Goal: Task Accomplishment & Management: Use online tool/utility

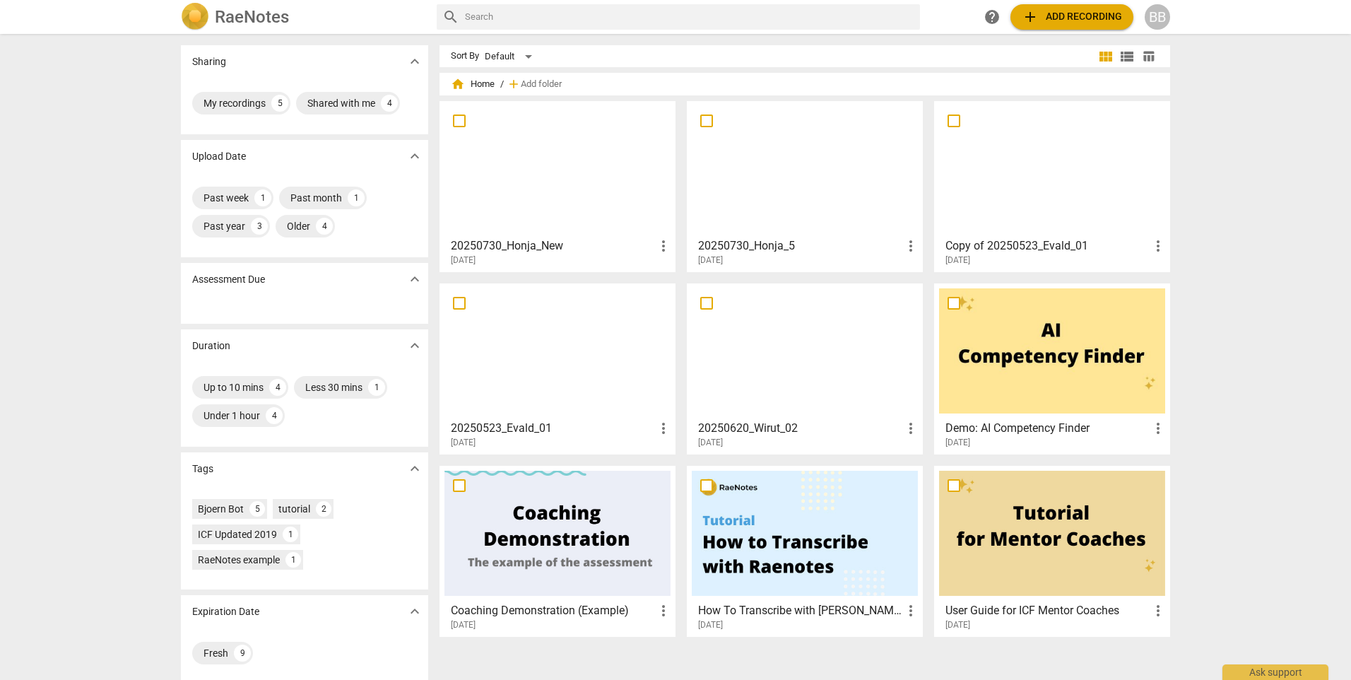
click at [511, 166] on div at bounding box center [557, 168] width 226 height 125
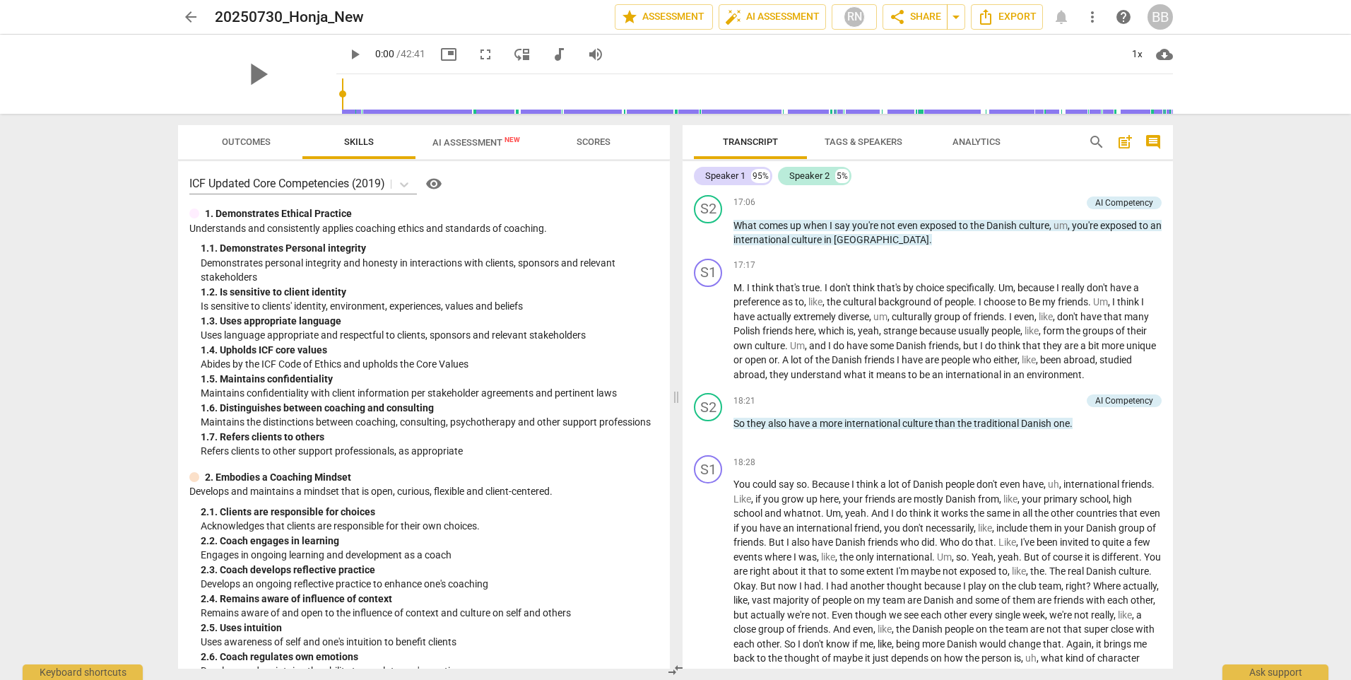
scroll to position [2049, 0]
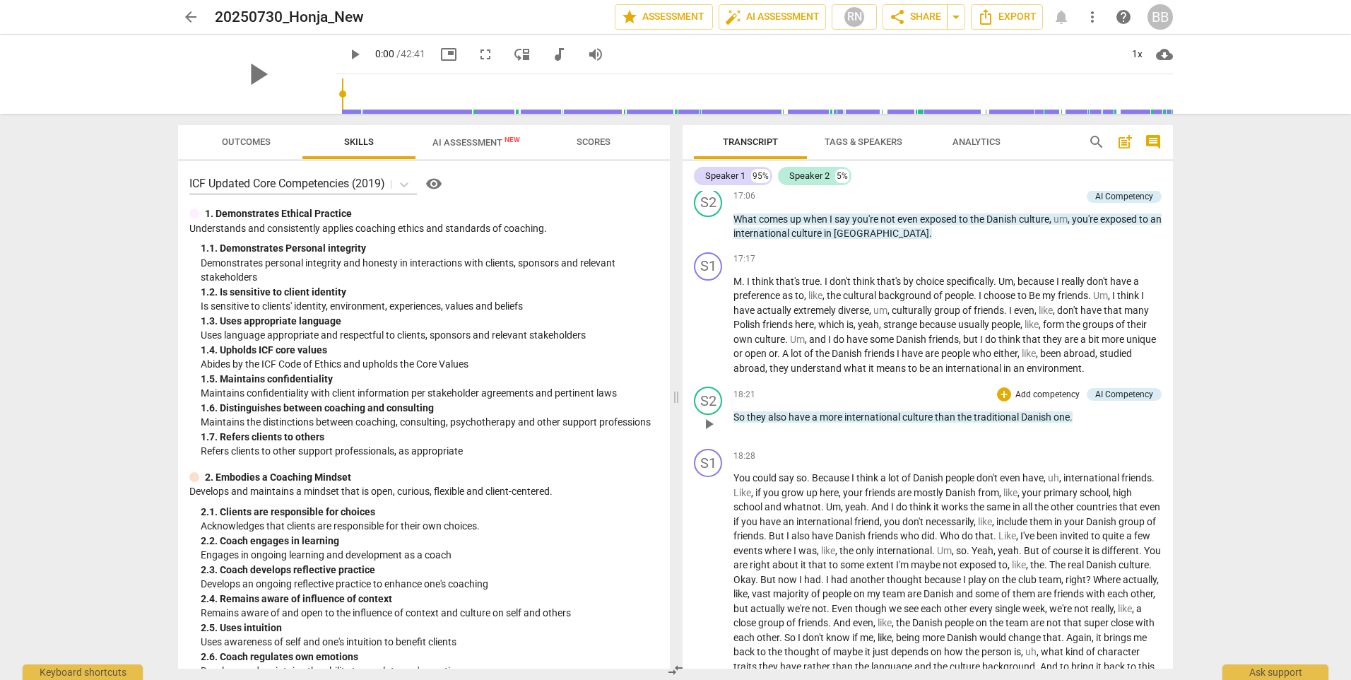
click at [1078, 425] on p "So they also have a more international culture than the traditional Danish one ." at bounding box center [947, 417] width 428 height 15
click at [1201, 458] on div "arrow_back 20250730_Honja_New Saved edit star Assessment auto_fix_high AI Asses…" at bounding box center [675, 340] width 1351 height 680
click at [1159, 460] on div "S1 play_arrow pause 18:28 + Add competency keyboard_arrow_right You could say s…" at bounding box center [927, 641] width 490 height 396
click at [1076, 512] on span "other" at bounding box center [1062, 506] width 25 height 11
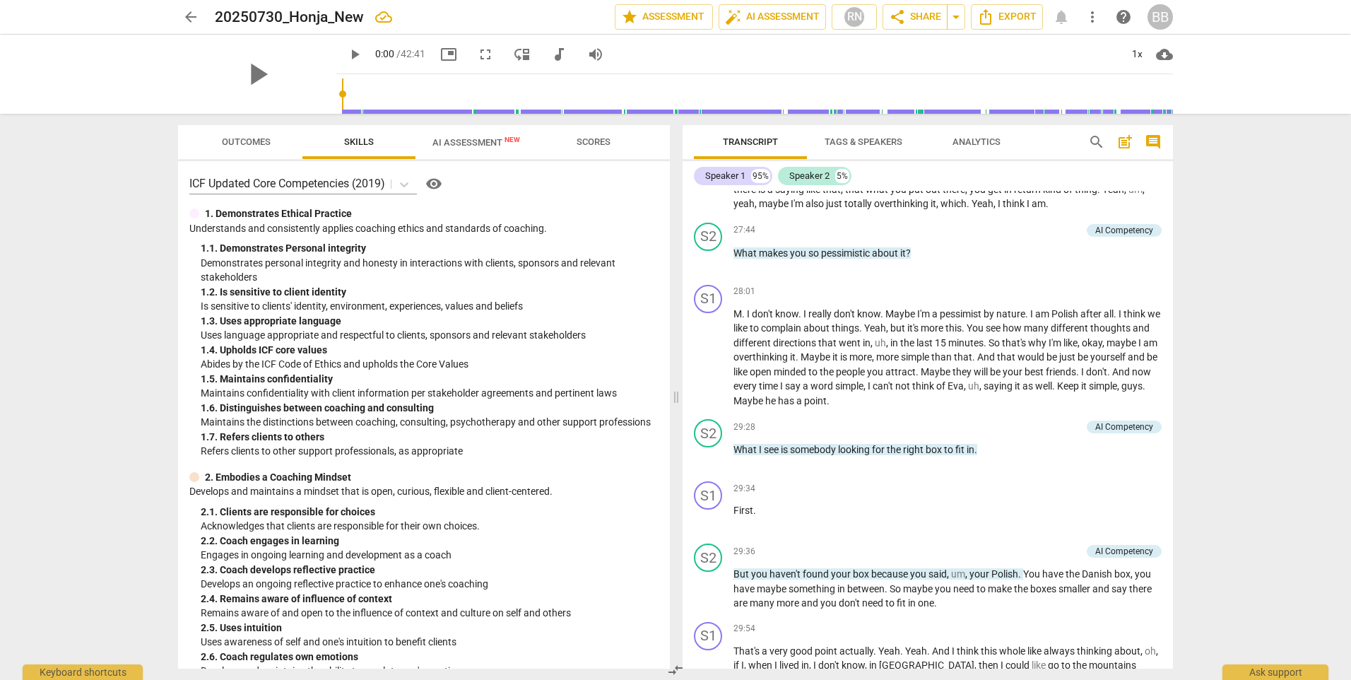
scroll to position [3744, 0]
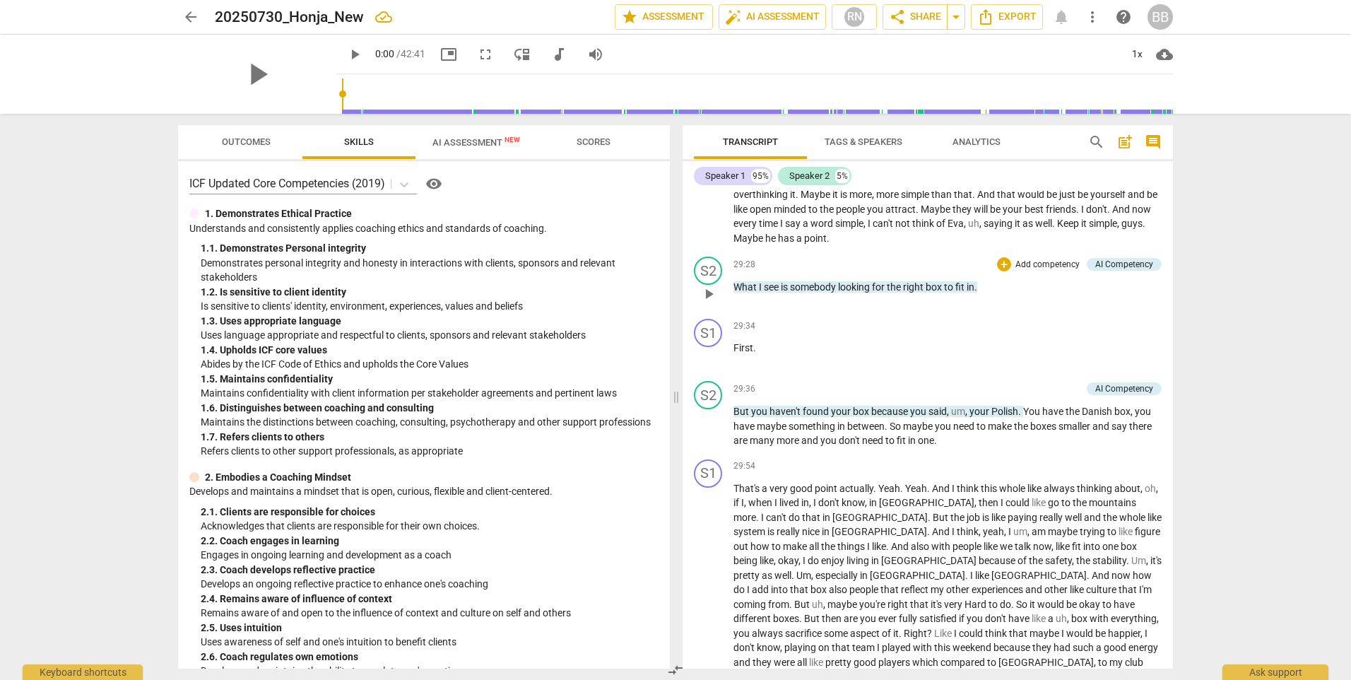
click at [988, 295] on p "What I see is somebody looking for the right box to fit in ." at bounding box center [947, 287] width 428 height 15
click at [942, 448] on p "But you haven't found your box because you said , um , your Polish . You have t…" at bounding box center [947, 426] width 428 height 44
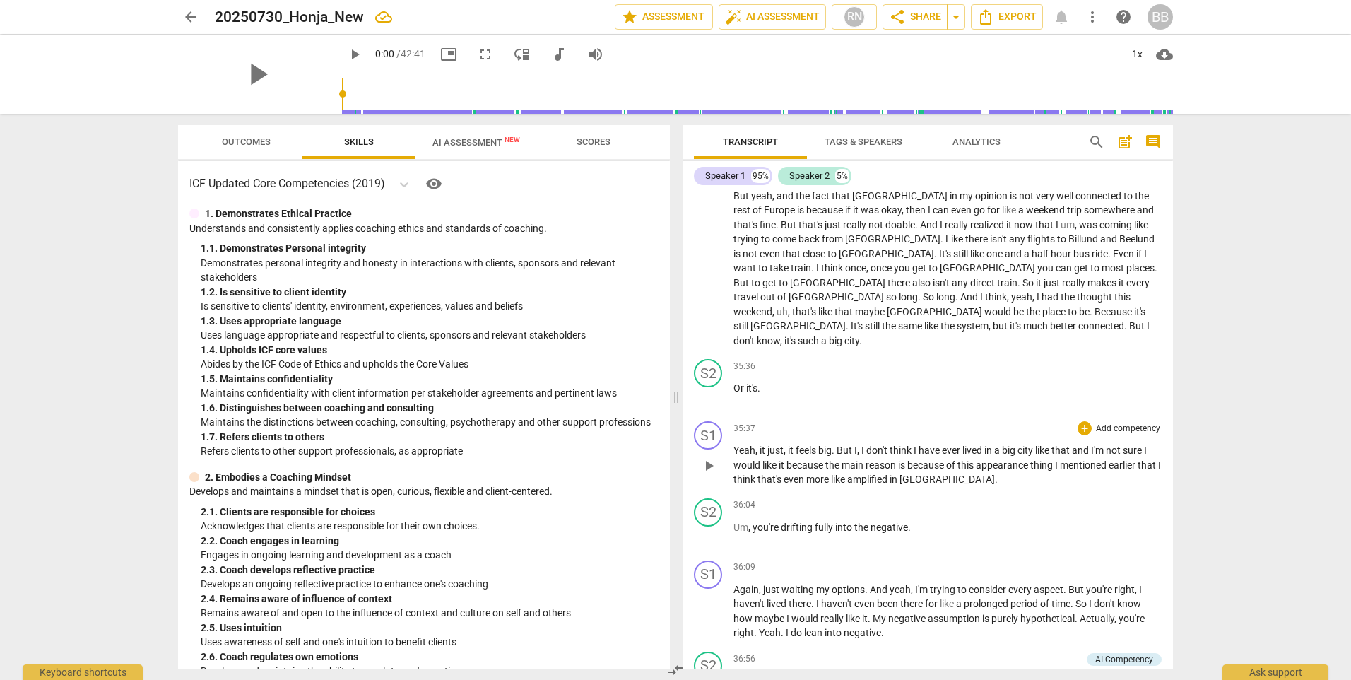
scroll to position [4521, 0]
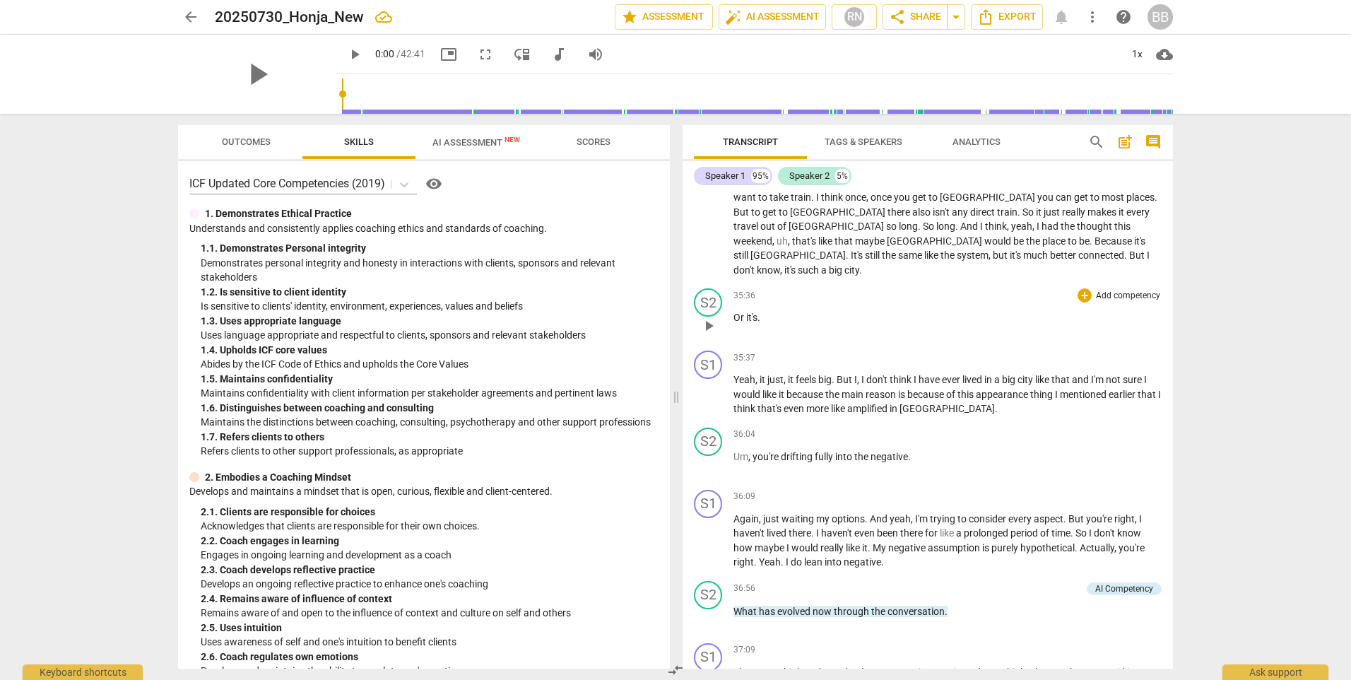
click at [776, 322] on p "Or it's ." at bounding box center [947, 317] width 428 height 15
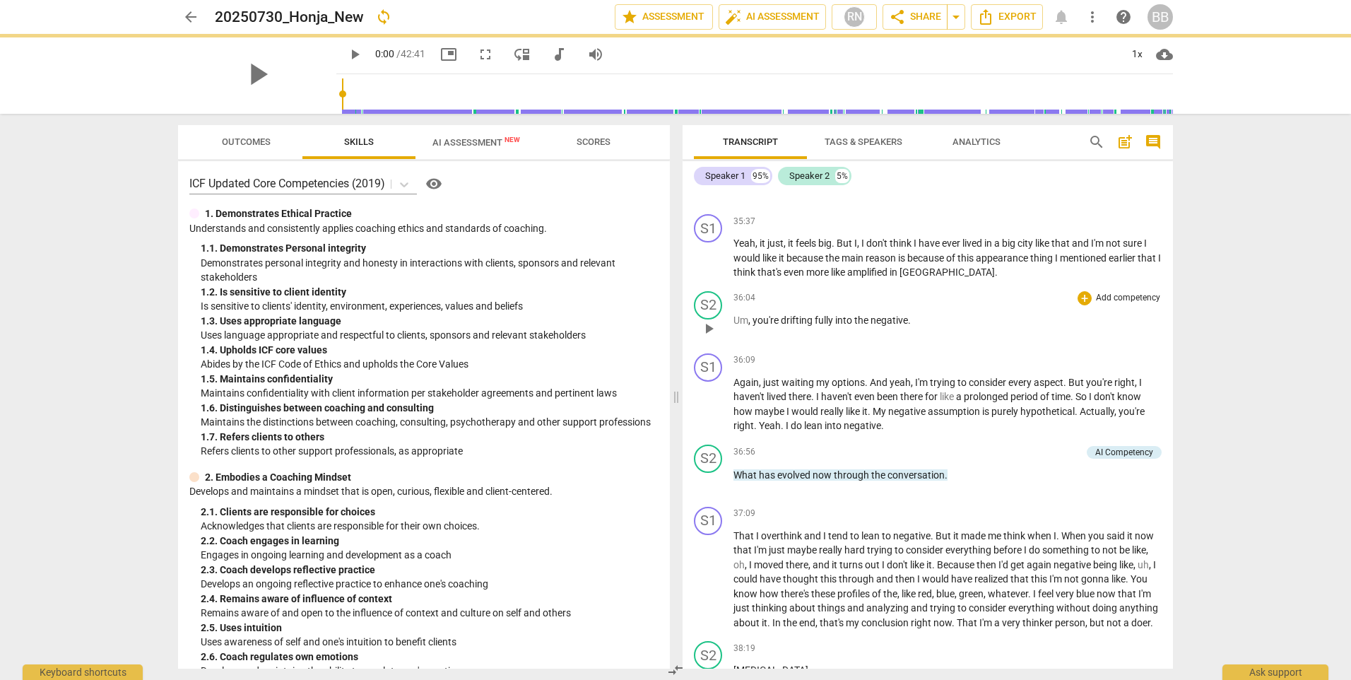
scroll to position [4663, 0]
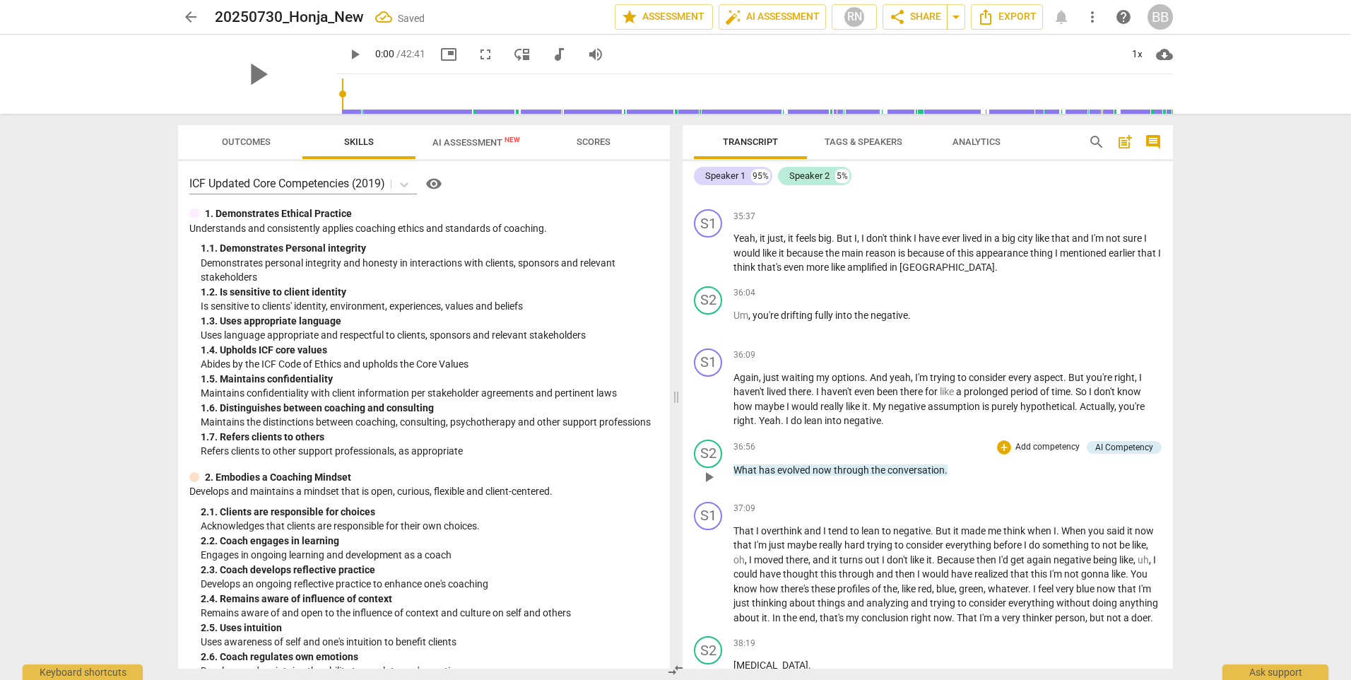
click at [953, 467] on p "What has evolved now through the conversation ." at bounding box center [947, 470] width 428 height 15
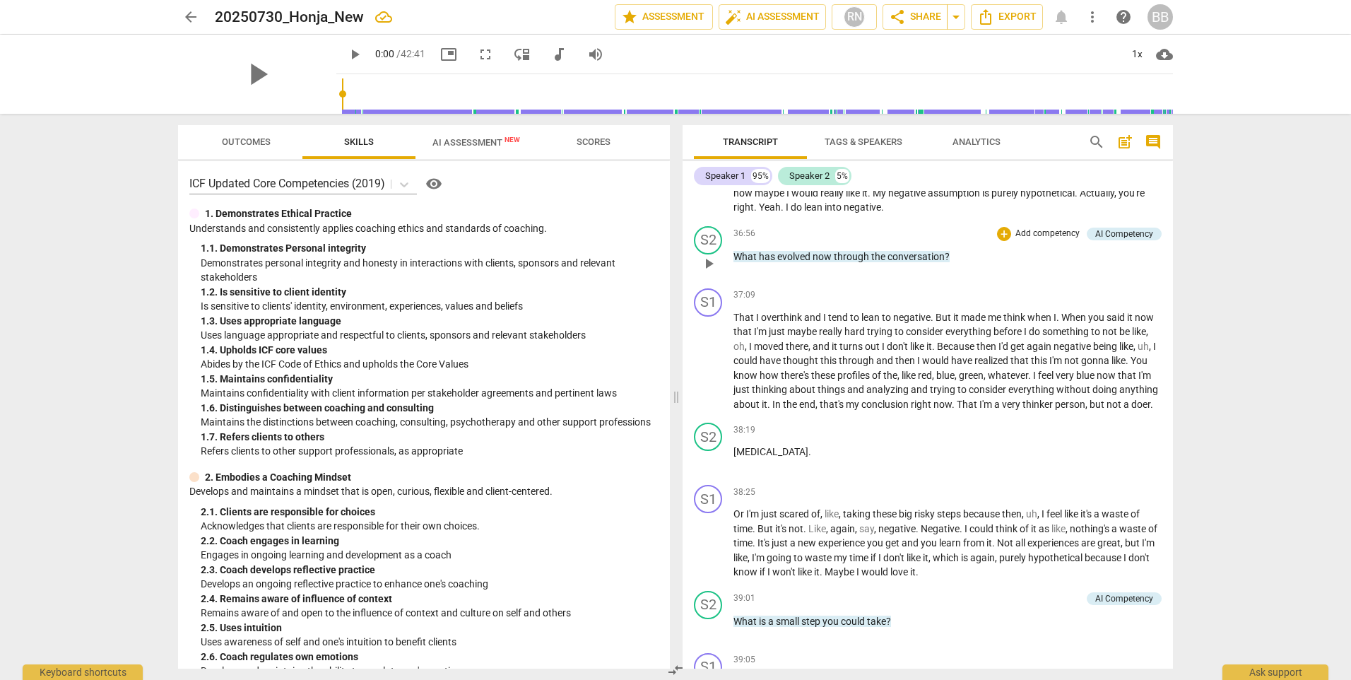
scroll to position [4945, 0]
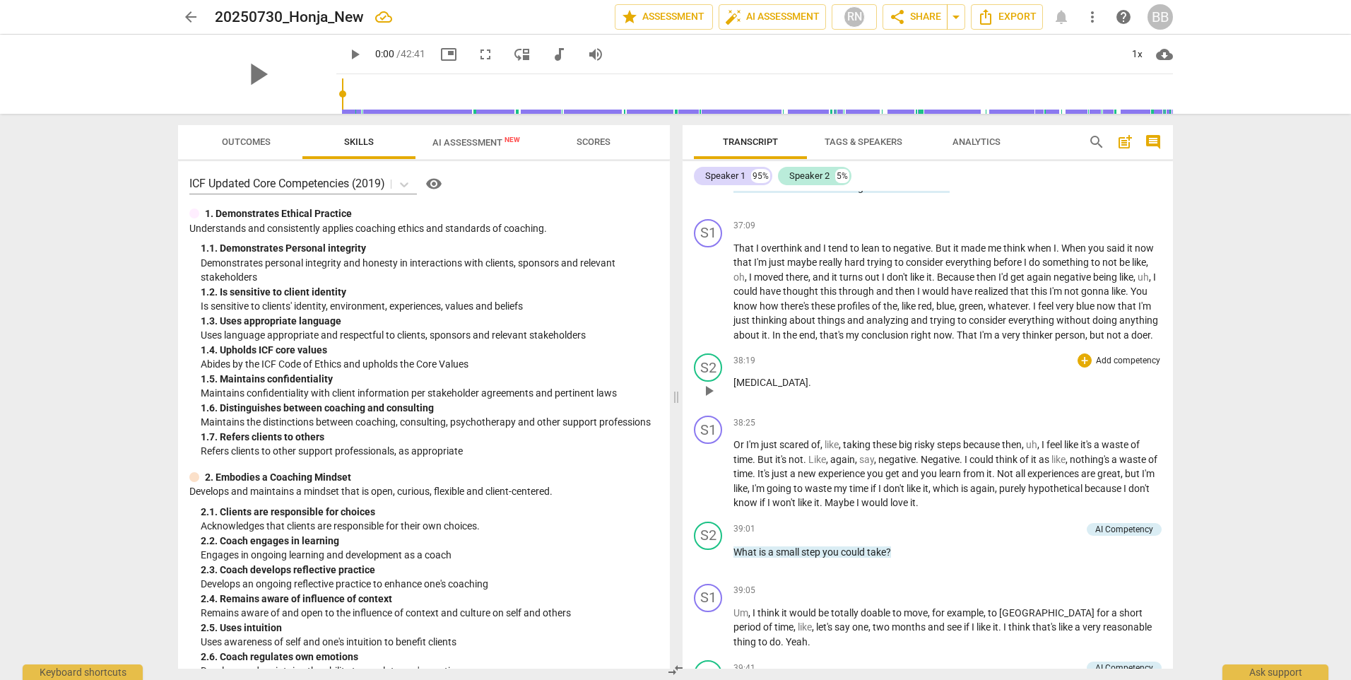
click at [822, 382] on p "[MEDICAL_DATA] ." at bounding box center [947, 382] width 428 height 15
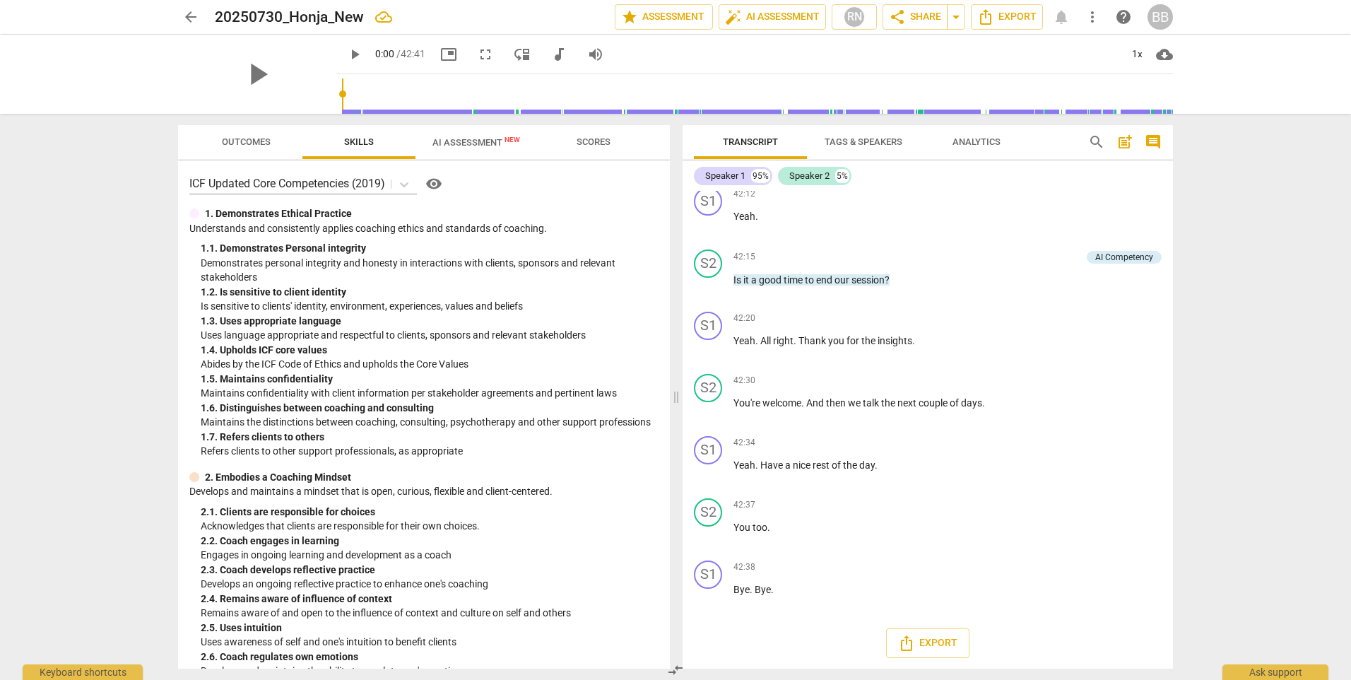
scroll to position [5831, 0]
